Goal: Check status: Check status

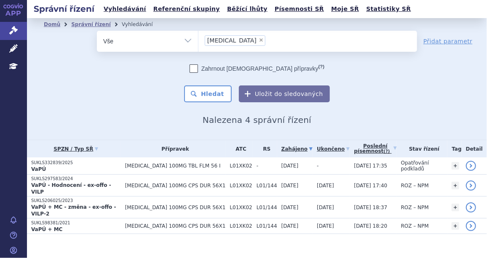
click at [105, 118] on h2 "Nalezena 4 správní řízení" at bounding box center [257, 120] width 426 height 10
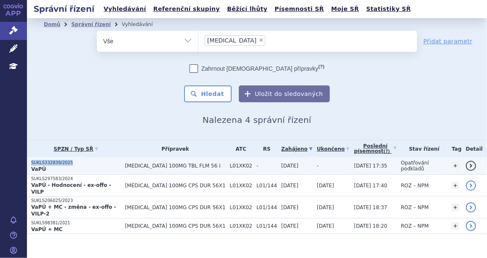
drag, startPoint x: 68, startPoint y: 161, endPoint x: 29, endPoint y: 161, distance: 39.2
click at [29, 161] on td "SUKLS332839/2025 VaPÚ" at bounding box center [74, 166] width 94 height 17
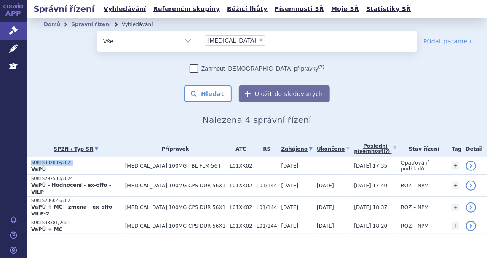
copy p "SUKLS332839/2025"
click at [226, 97] on button "Hledat" at bounding box center [208, 94] width 48 height 17
click at [222, 98] on button "Hledat" at bounding box center [208, 94] width 48 height 17
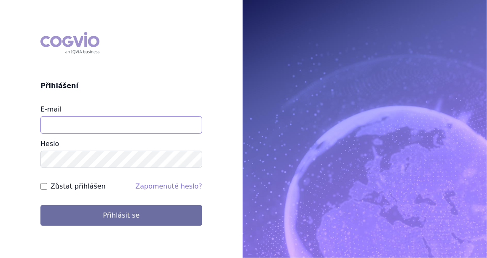
click at [83, 121] on input "E-mail" at bounding box center [121, 125] width 162 height 18
type input "jan.j.krivsky@gsk.com"
click at [47, 185] on div "Zůstat přihlášen" at bounding box center [72, 187] width 65 height 10
click at [46, 188] on input "Zůstat přihlášen" at bounding box center [43, 186] width 7 height 7
checkbox input "true"
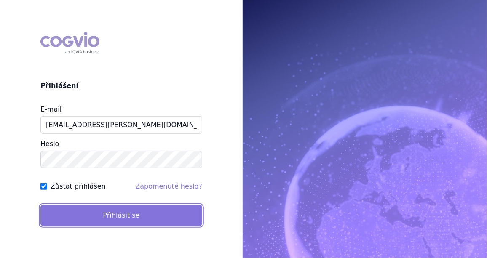
click at [111, 213] on button "Přihlásit se" at bounding box center [121, 215] width 162 height 21
